Goal: Navigation & Orientation: Find specific page/section

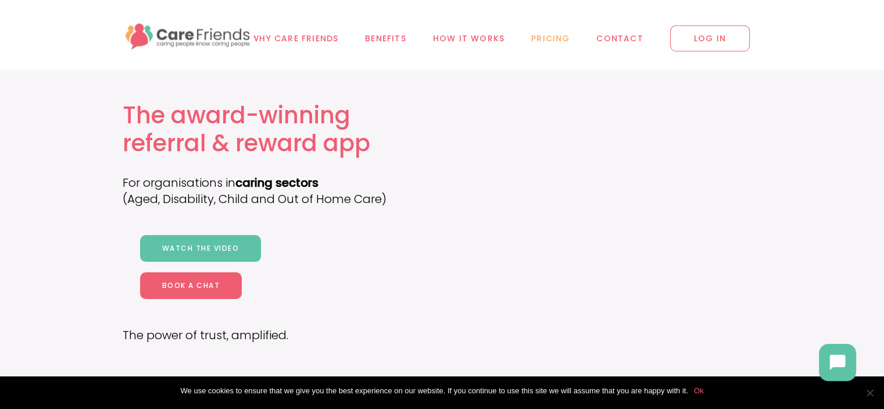
click at [541, 39] on span "Pricing" at bounding box center [550, 38] width 38 height 13
click at [484, 39] on span "How it works" at bounding box center [469, 38] width 72 height 13
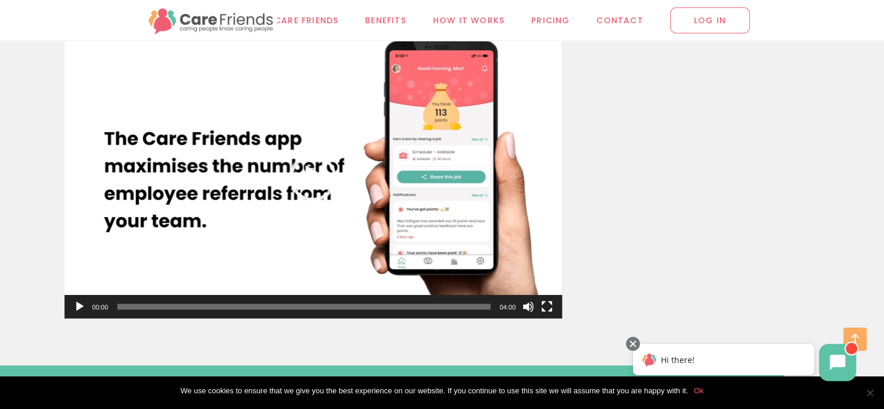
click at [75, 308] on button "Play" at bounding box center [80, 307] width 12 height 12
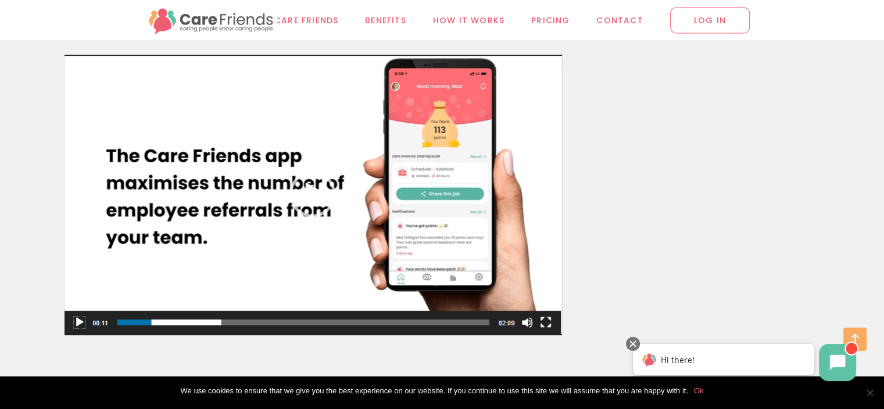
scroll to position [4938, 0]
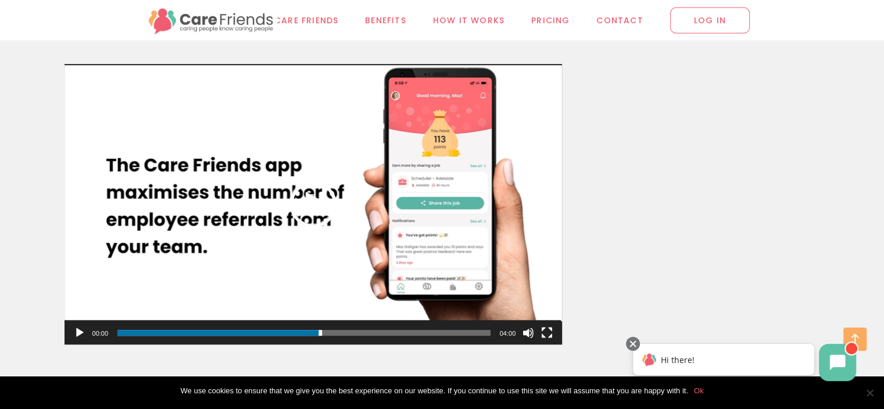
click at [317, 209] on div "Play" at bounding box center [313, 204] width 47 height 47
click at [80, 331] on button "Pause" at bounding box center [80, 333] width 12 height 12
click at [80, 331] on button "Play" at bounding box center [80, 333] width 12 height 12
click at [298, 333] on span "01:55" at bounding box center [303, 333] width 373 height 6
click at [467, 20] on span "How it works" at bounding box center [469, 19] width 72 height 13
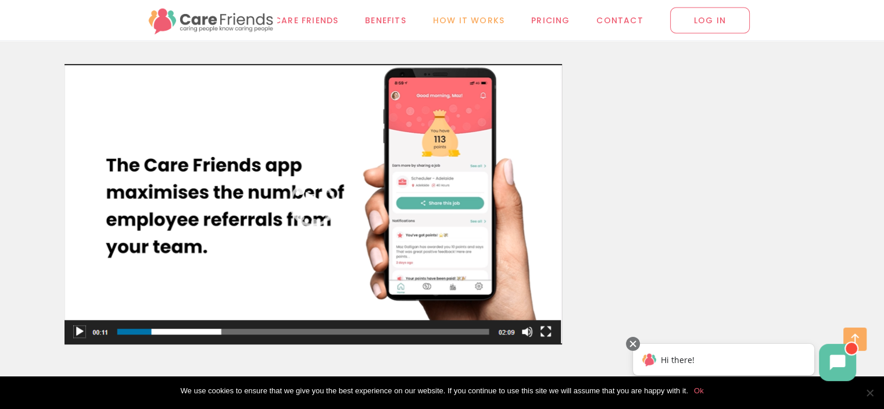
scroll to position [4965, 0]
